Goal: Information Seeking & Learning: Learn about a topic

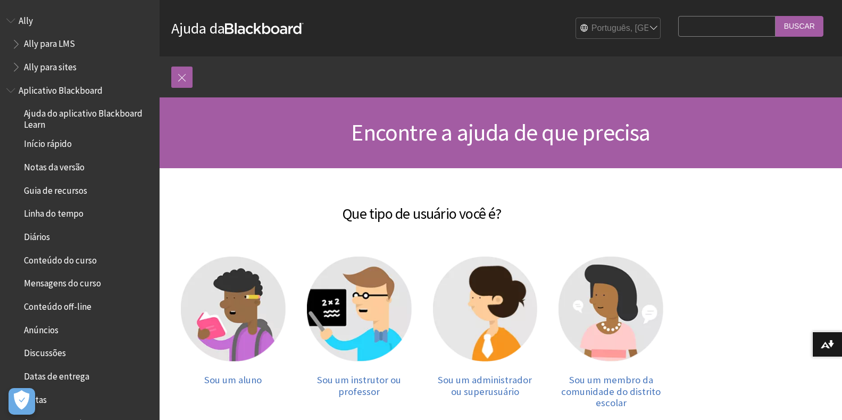
scroll to position [53, 0]
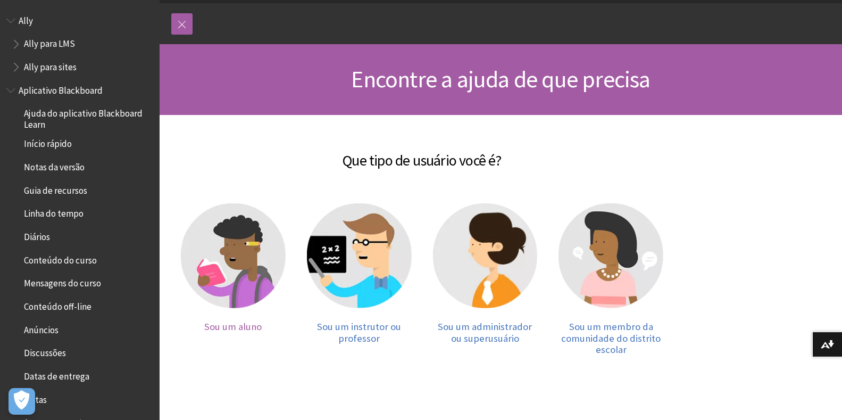
click at [233, 329] on span "Sou um aluno" at bounding box center [232, 326] width 57 height 12
